Goal: Task Accomplishment & Management: Manage account settings

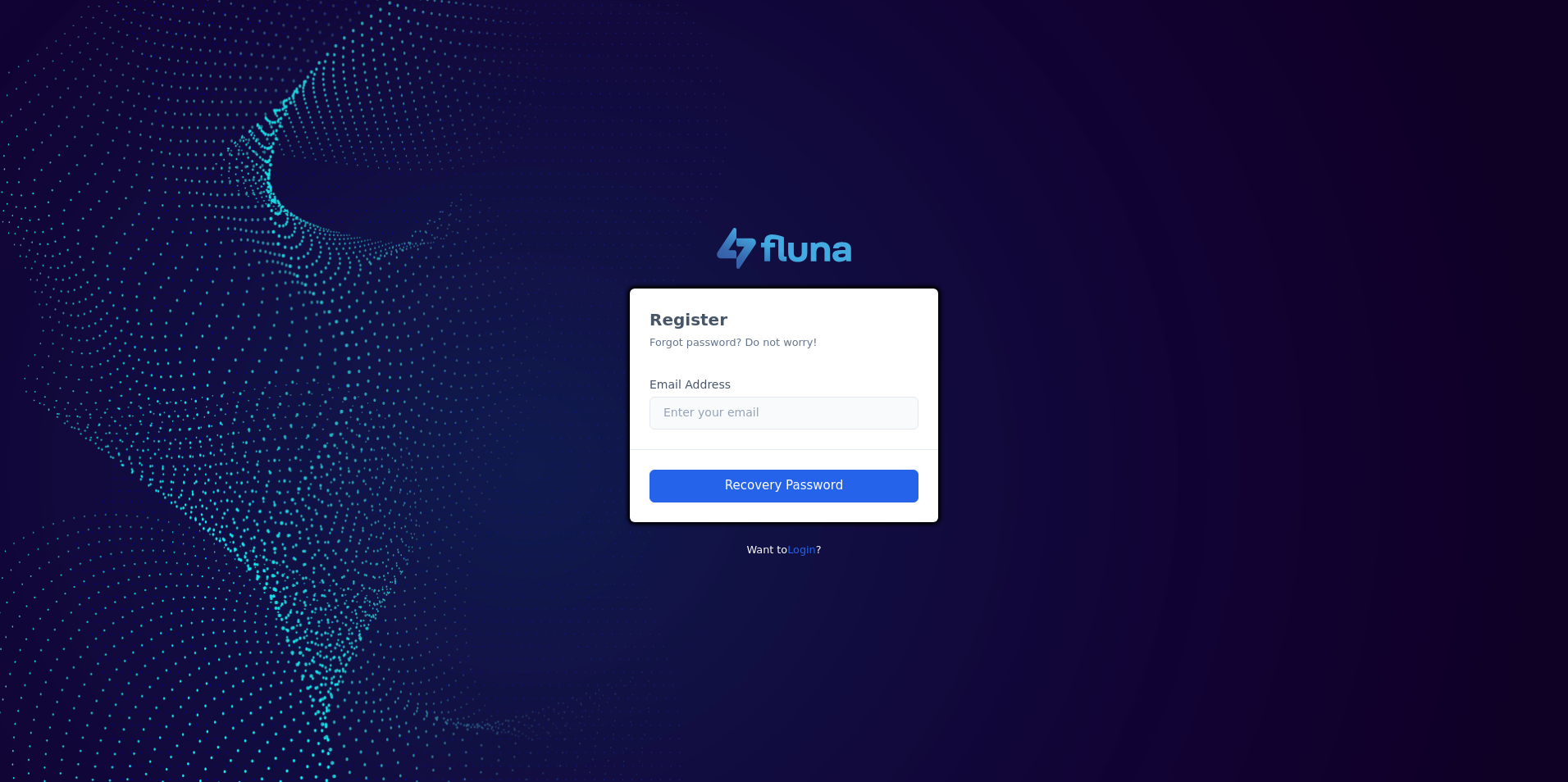
drag, startPoint x: 790, startPoint y: 417, endPoint x: 807, endPoint y: 400, distance: 24.0
click at [790, 417] on input "Email" at bounding box center [784, 412] width 269 height 32
type input "d"
click at [816, 409] on input "Email" at bounding box center [784, 412] width 269 height 32
click at [730, 411] on input "Email" at bounding box center [784, 412] width 269 height 32
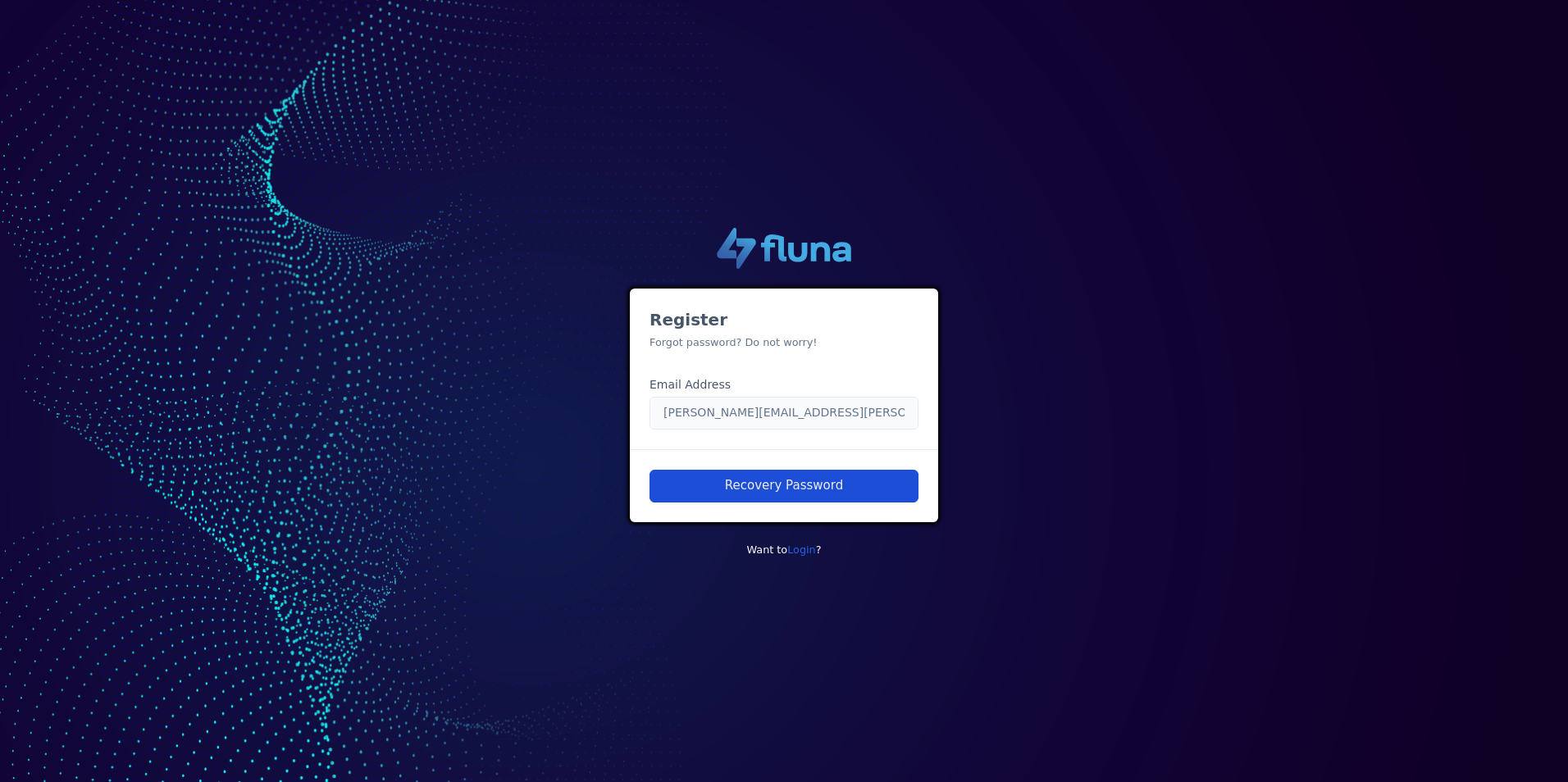
type input "[PERSON_NAME][EMAIL_ADDRESS][PERSON_NAME][DOMAIN_NAME]"
click at [811, 477] on button "Recovery Password" at bounding box center [784, 486] width 269 height 32
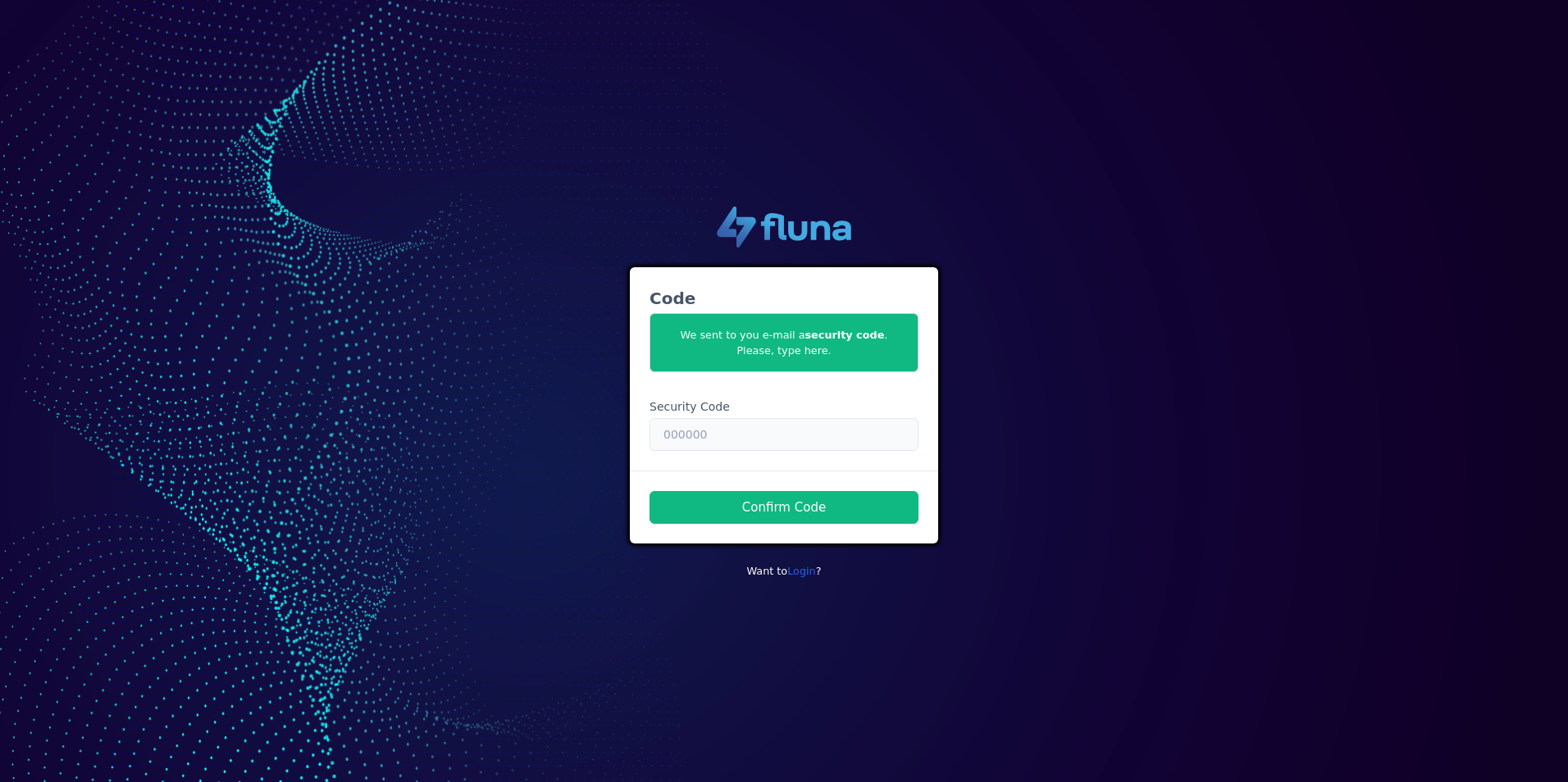
click at [737, 436] on input "text" at bounding box center [784, 434] width 269 height 32
paste input "857023"
type input "857023"
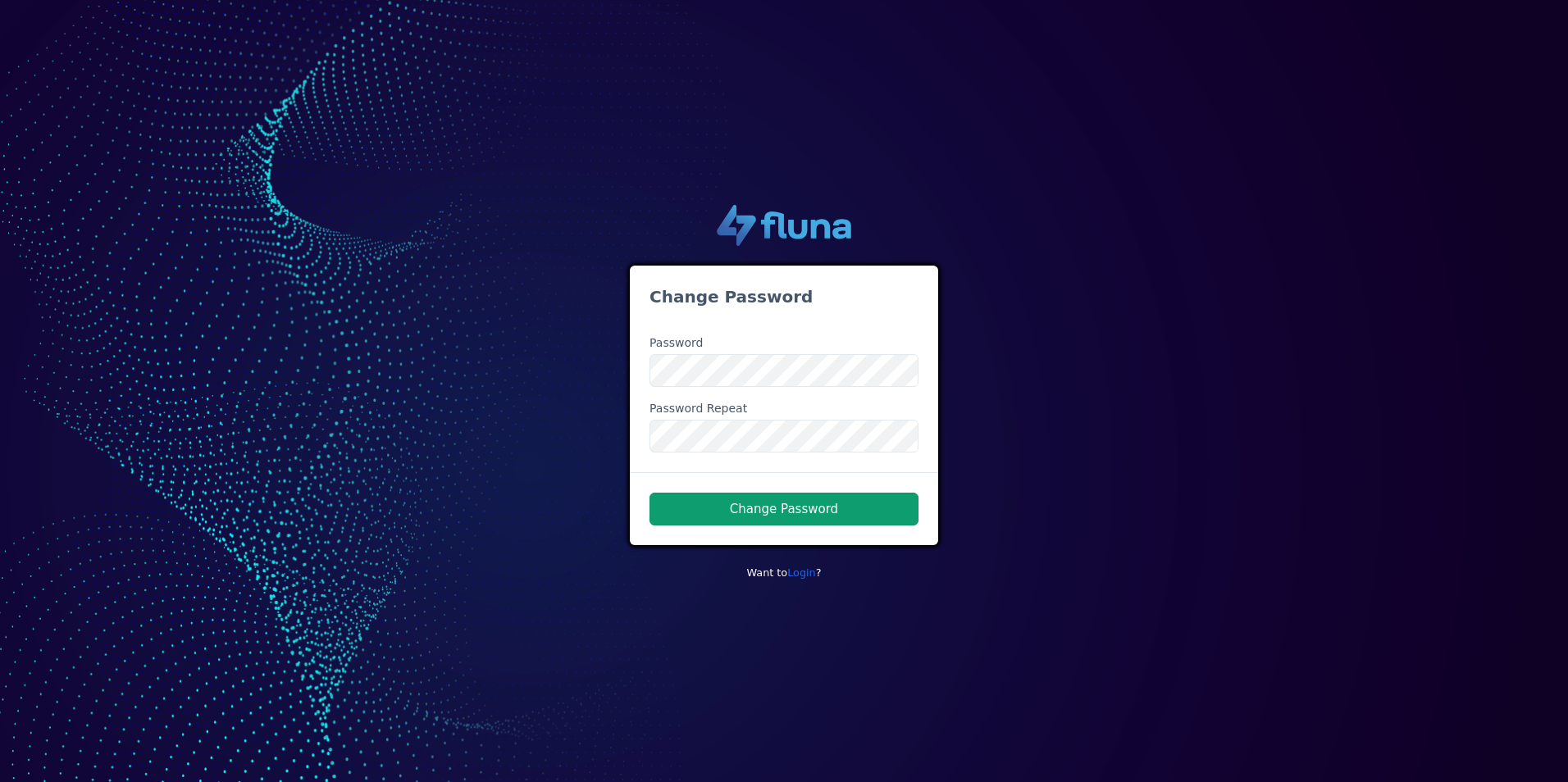
click at [765, 507] on button "Change Password" at bounding box center [784, 509] width 269 height 32
